Goal: Task Accomplishment & Management: Use online tool/utility

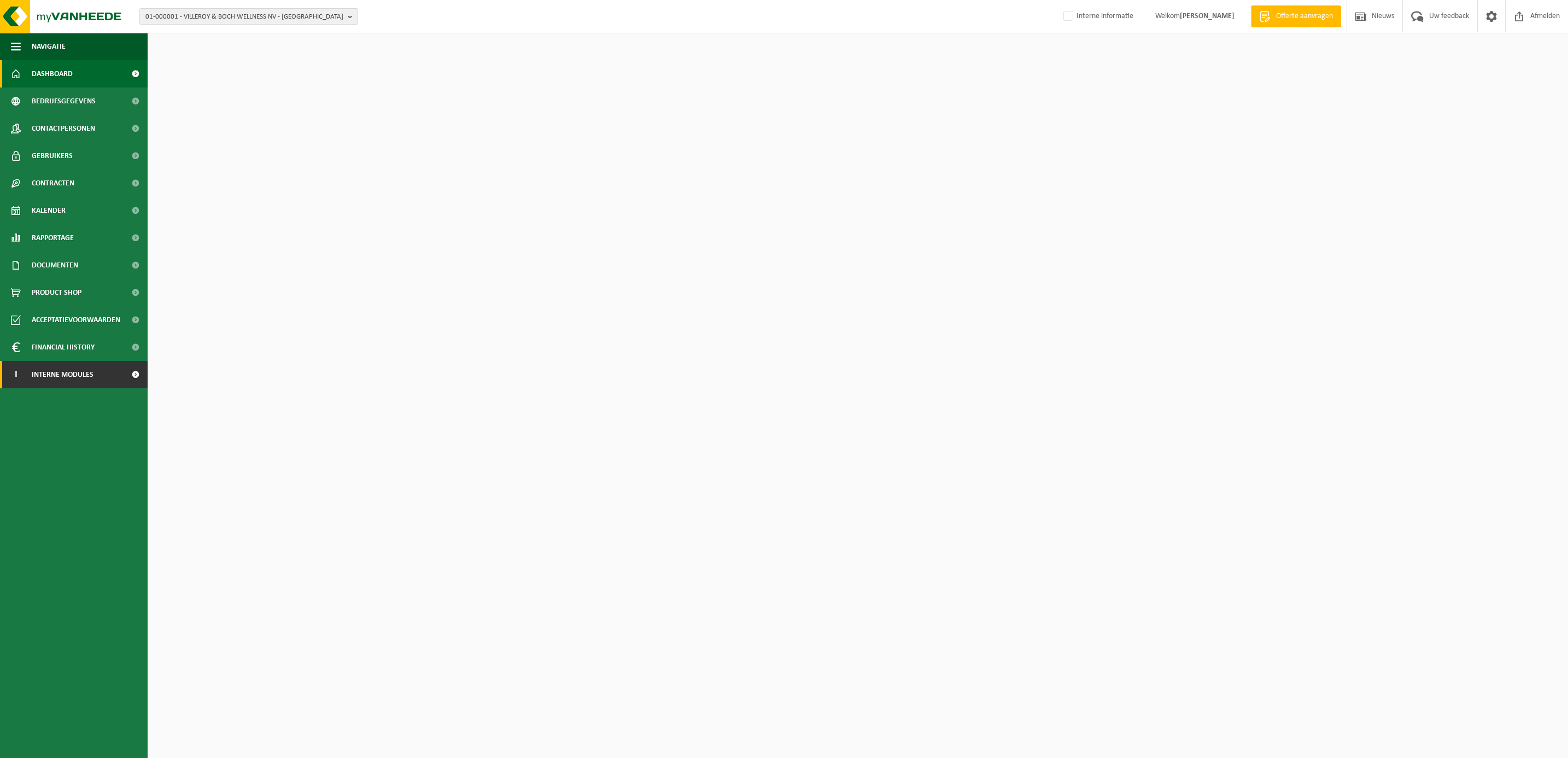
click at [61, 381] on span "Interne modules" at bounding box center [62, 374] width 61 height 27
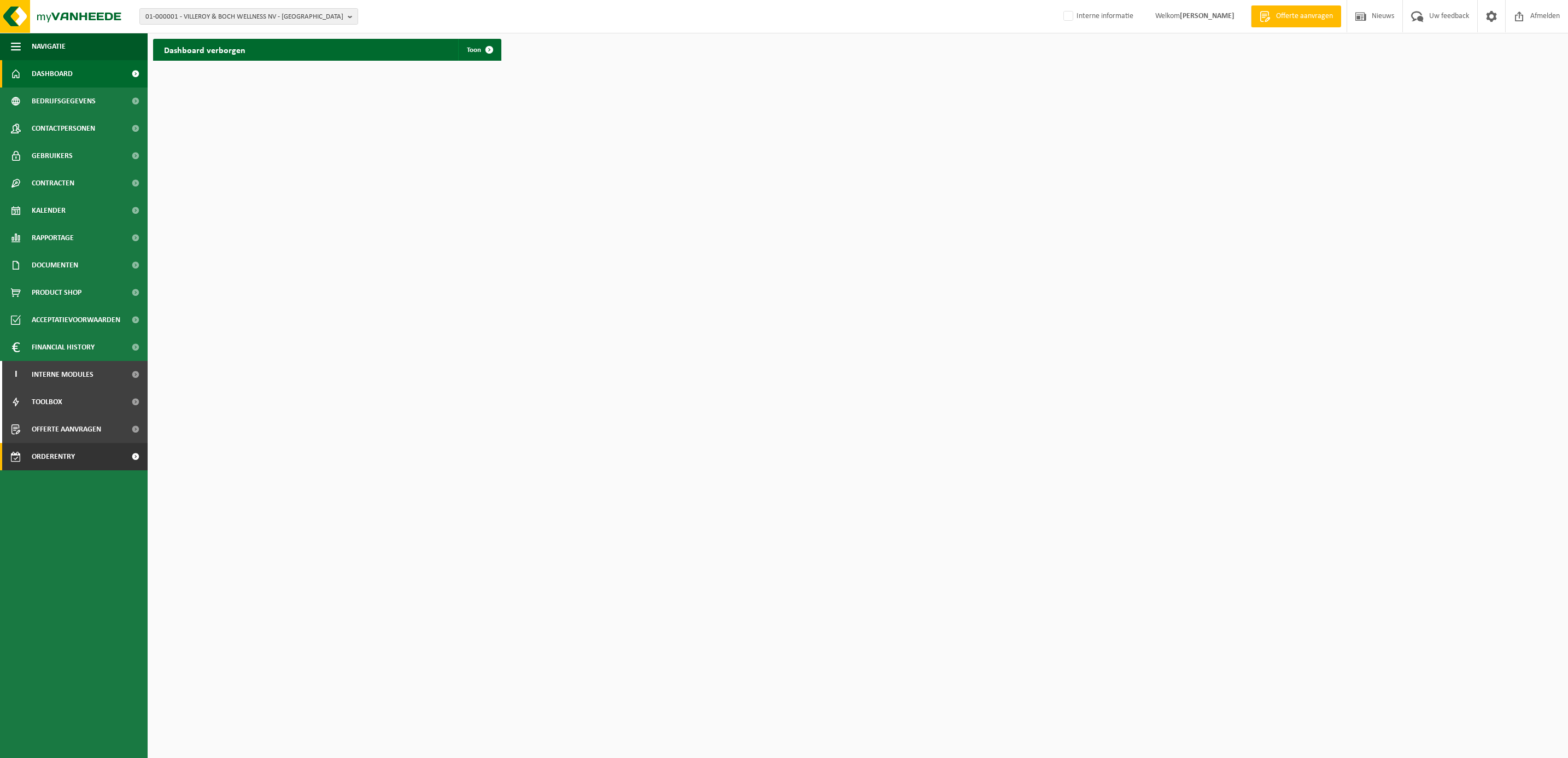
click at [72, 454] on span "Orderentry Goedkeuring" at bounding box center [77, 457] width 92 height 27
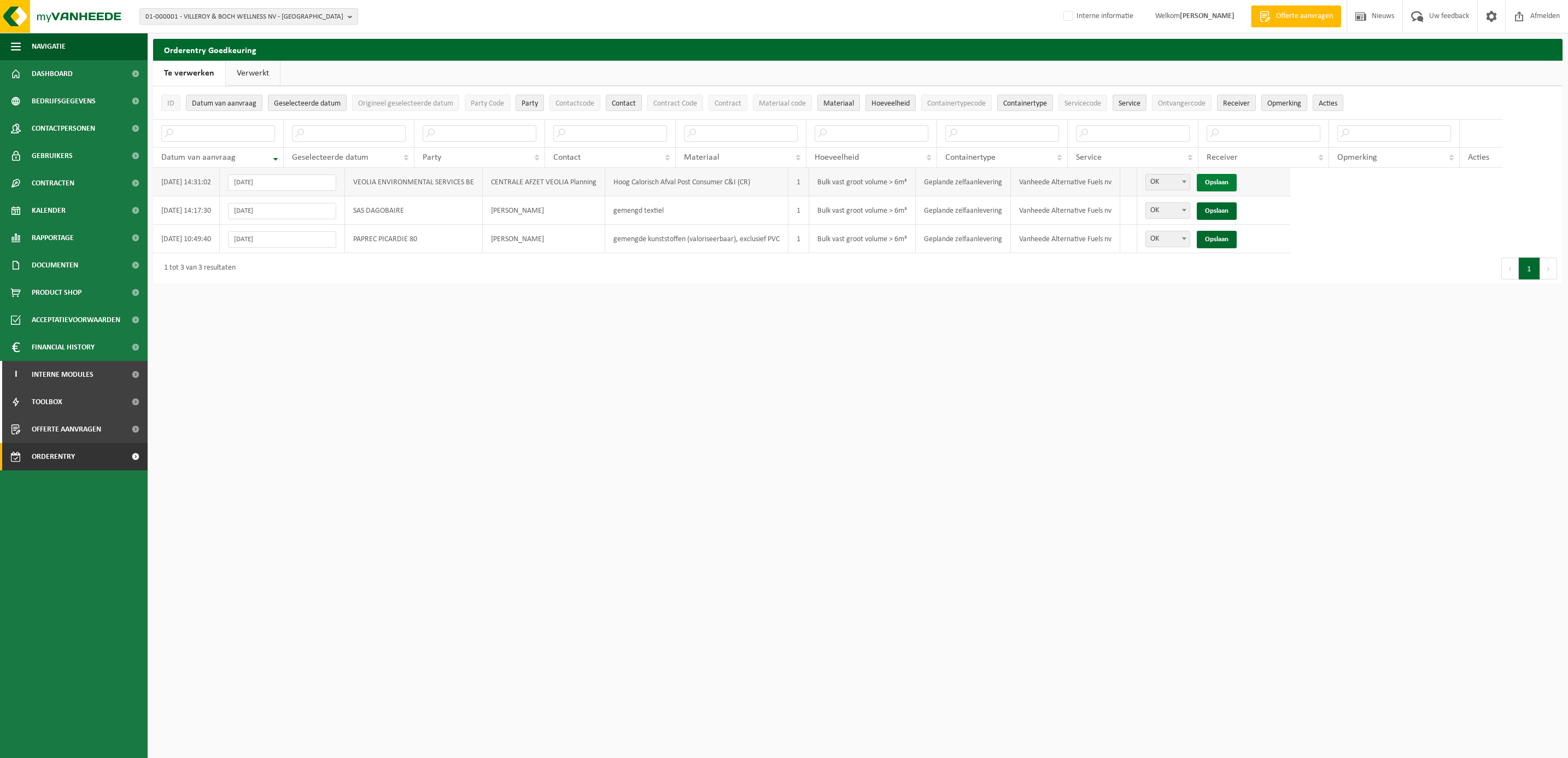
click at [1222, 185] on link "Opslaan" at bounding box center [1217, 183] width 40 height 18
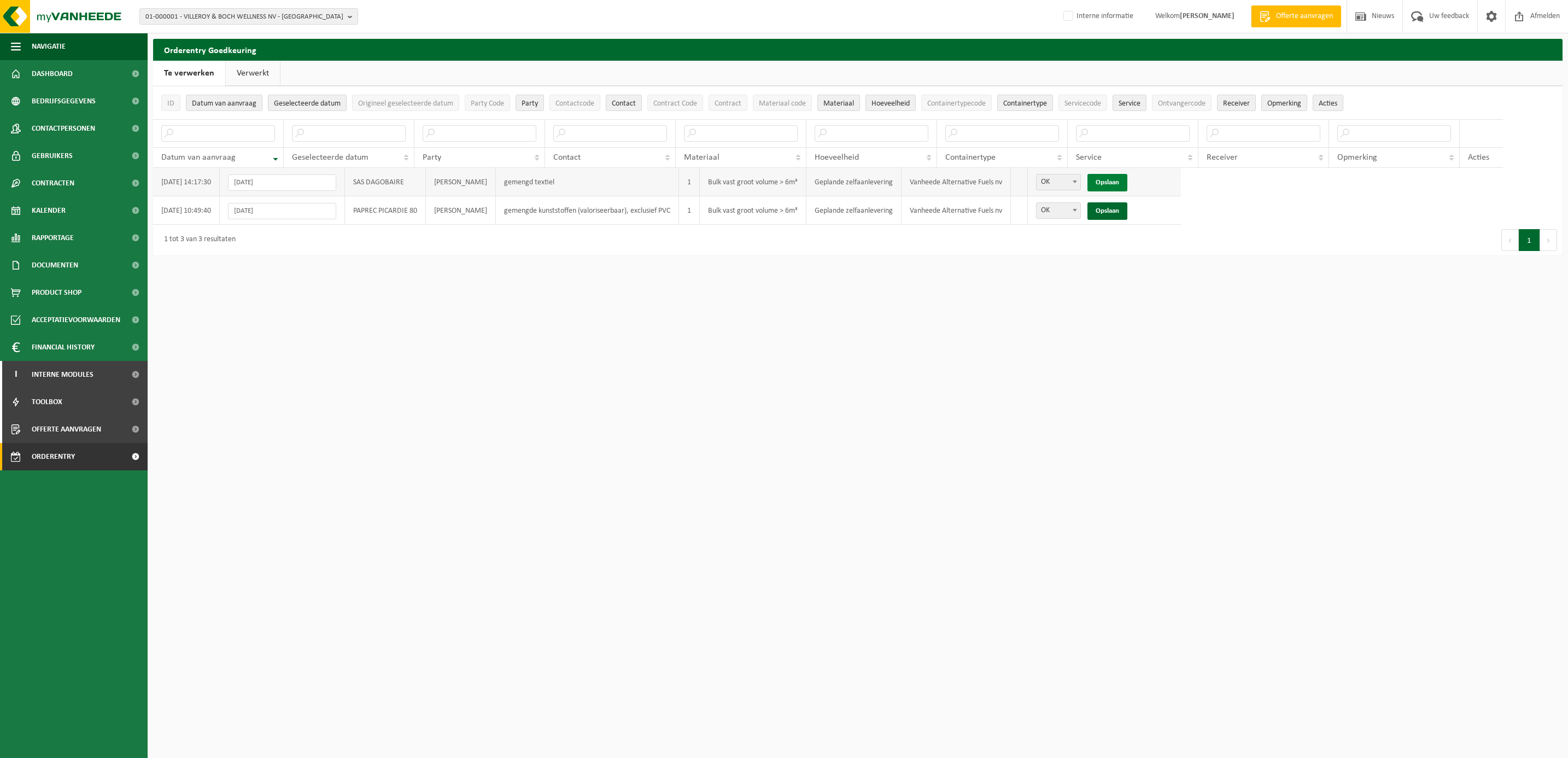
click at [1127, 183] on link "Opslaan" at bounding box center [1107, 183] width 40 height 18
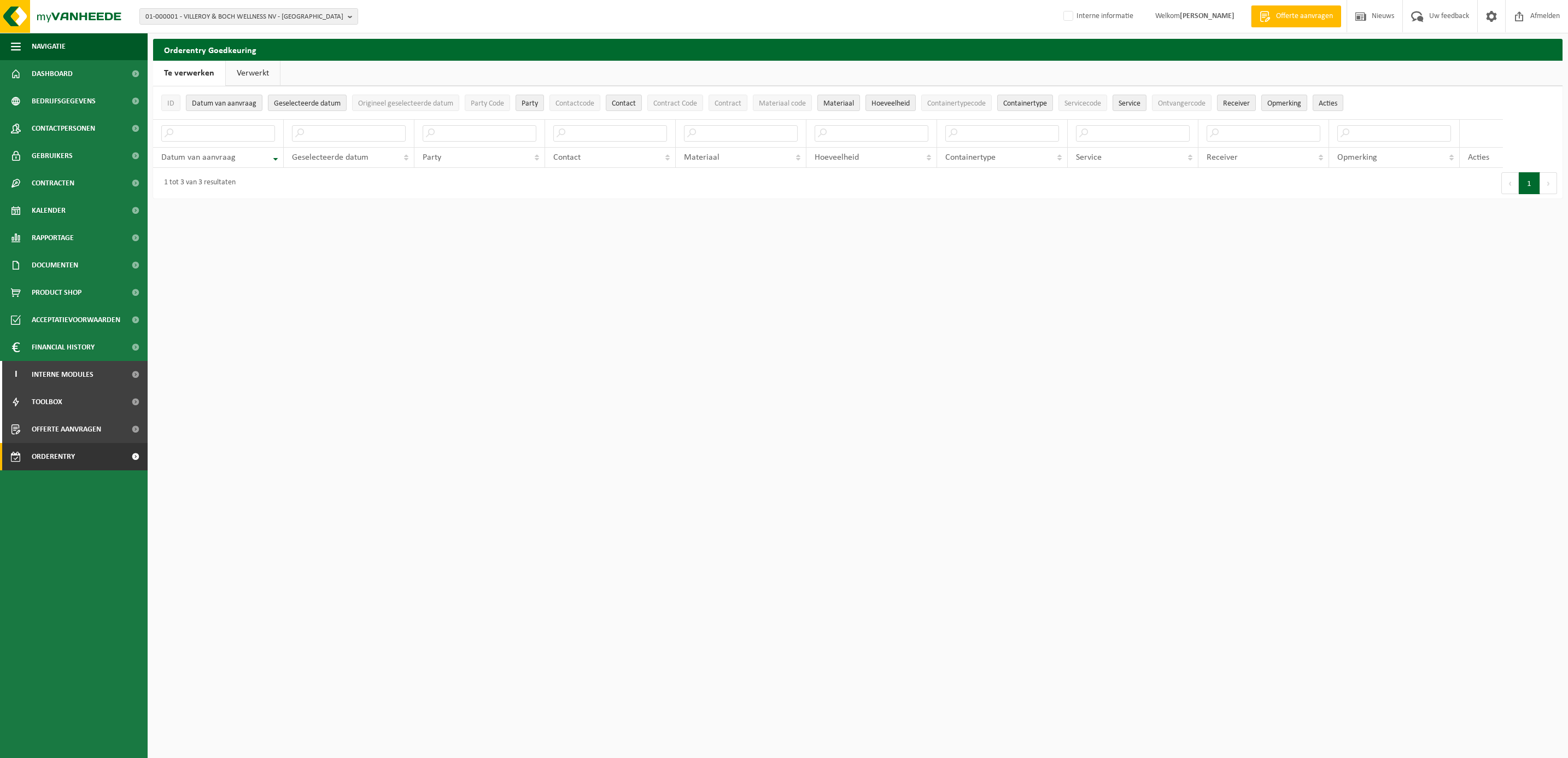
click at [262, 71] on link "Verwerkt" at bounding box center [253, 73] width 54 height 25
